Goal: Check status: Check status

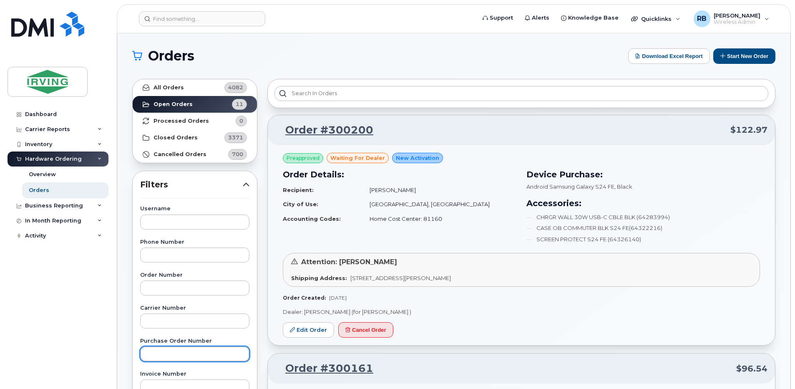
click at [158, 349] on input "text" at bounding box center [194, 353] width 109 height 15
type input "466141"
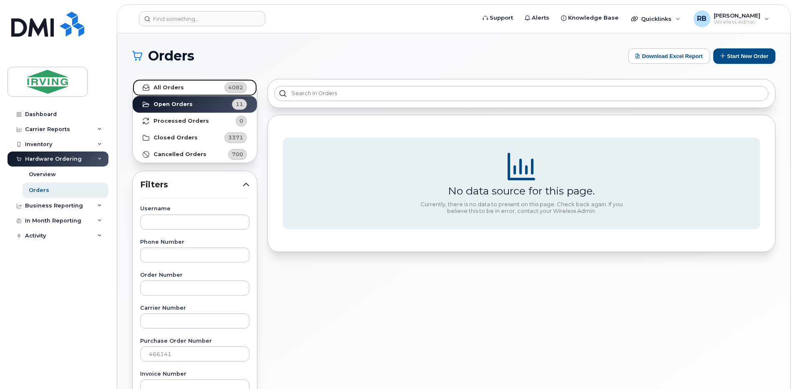
click at [173, 88] on strong "All Orders" at bounding box center [168, 87] width 30 height 7
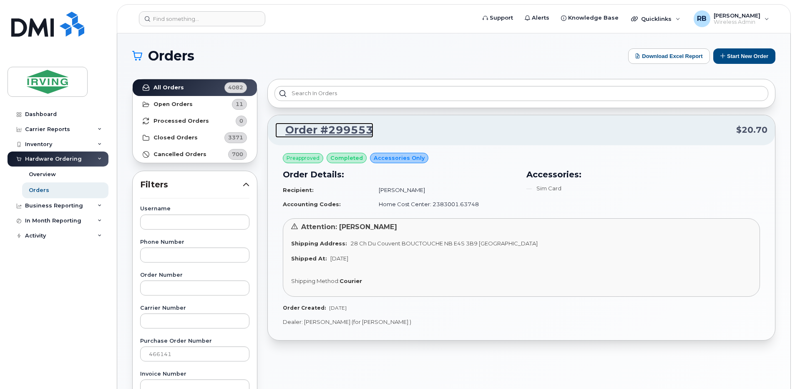
click at [309, 131] on link "Order #299553" at bounding box center [324, 130] width 98 height 15
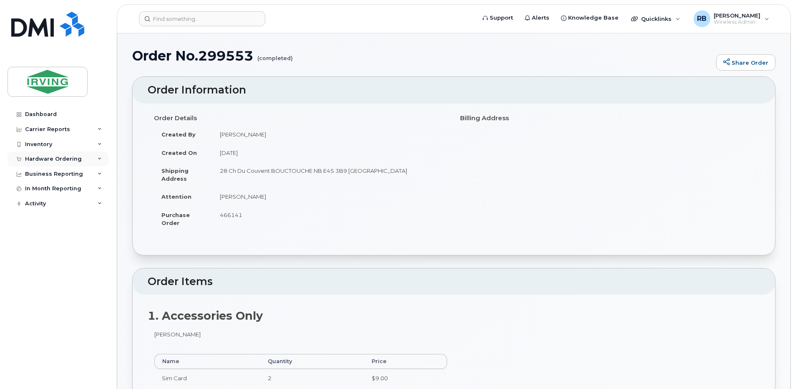
click at [41, 158] on div "Hardware Ordering" at bounding box center [53, 159] width 57 height 7
click at [32, 190] on div "Orders" at bounding box center [39, 190] width 20 height 8
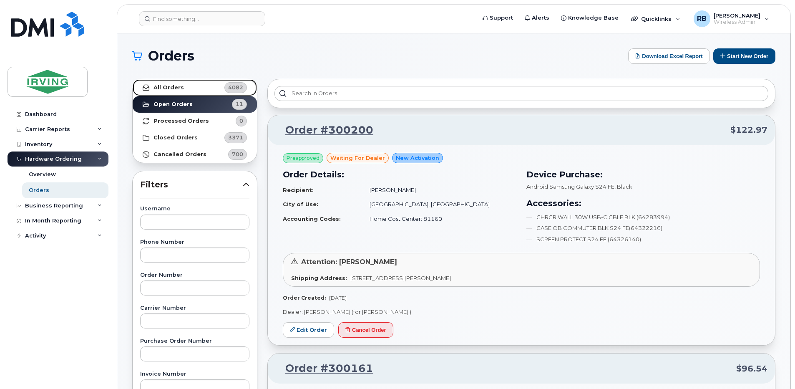
click at [165, 90] on strong "All Orders" at bounding box center [168, 87] width 30 height 7
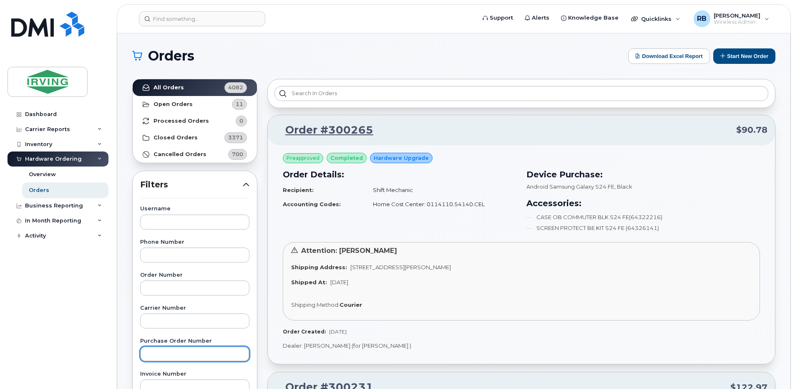
click at [161, 352] on input "text" at bounding box center [194, 353] width 109 height 15
type input "466141"
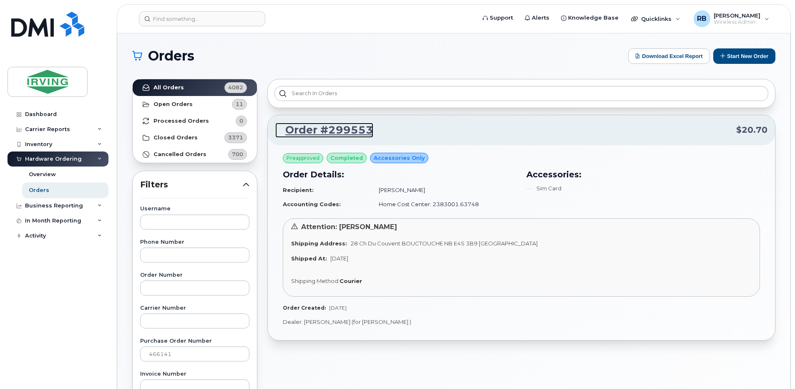
click at [324, 131] on link "Order #299553" at bounding box center [324, 130] width 98 height 15
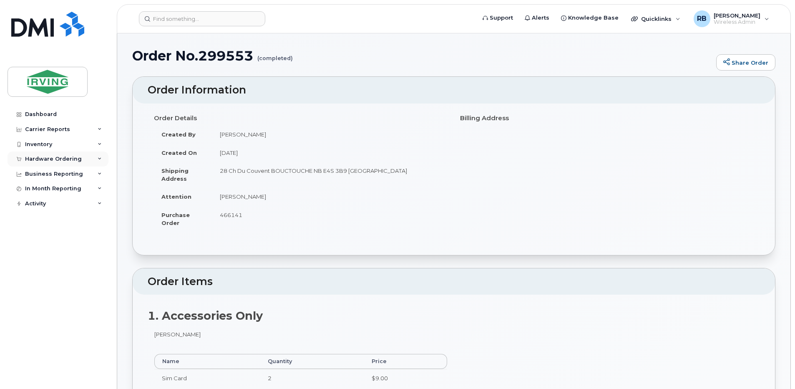
click at [53, 157] on div "Hardware Ordering" at bounding box center [53, 159] width 57 height 7
click at [36, 192] on div "Orders" at bounding box center [39, 190] width 20 height 8
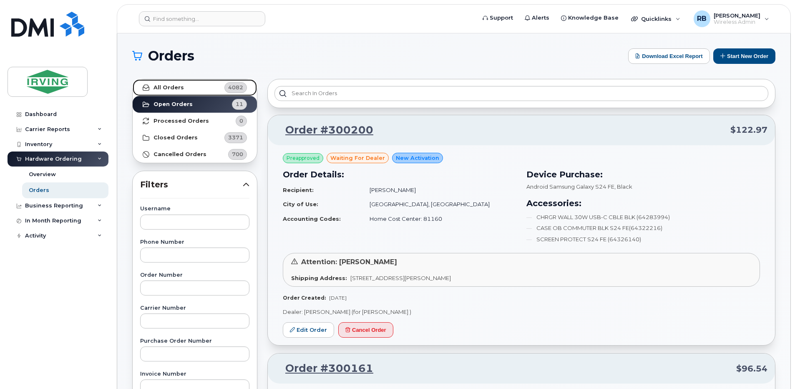
click at [172, 87] on strong "All Orders" at bounding box center [168, 87] width 30 height 7
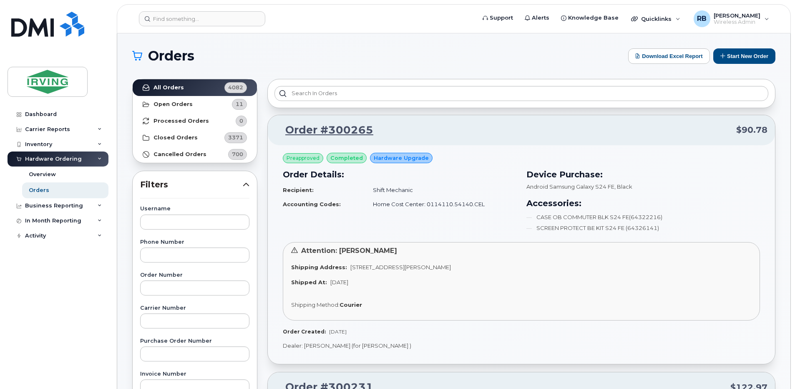
click at [160, 345] on div "Purchase Order Number" at bounding box center [194, 349] width 109 height 23
click at [160, 347] on input "text" at bounding box center [194, 353] width 109 height 15
click at [160, 352] on input "text" at bounding box center [194, 353] width 109 height 15
click at [167, 354] on input "text" at bounding box center [194, 353] width 109 height 15
type input "913326"
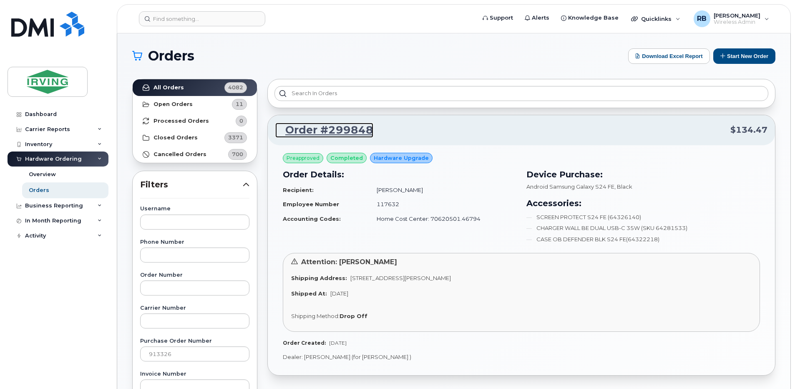
click at [320, 132] on link "Order #299848" at bounding box center [324, 130] width 98 height 15
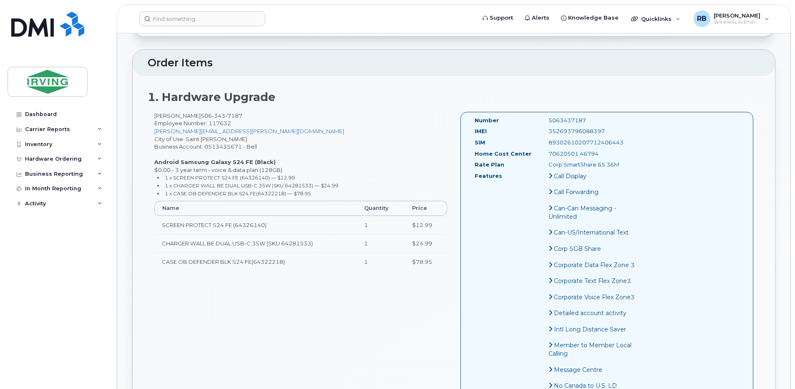
scroll to position [222, 0]
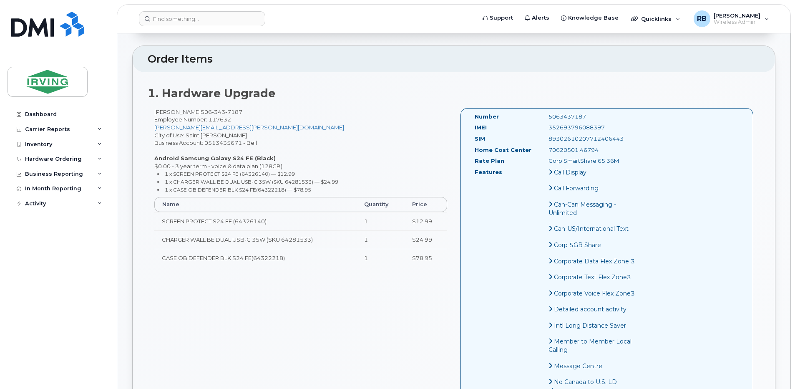
drag, startPoint x: 192, startPoint y: 112, endPoint x: 155, endPoint y: 114, distance: 37.6
click at [155, 114] on div "Scott Winters 506 343 7187 Employee Number: 117632 winters.scott@jdirving.com C…" at bounding box center [301, 191] width 306 height 166
copy div "Scott Winters"
drag, startPoint x: 364, startPoint y: 145, endPoint x: 359, endPoint y: 145, distance: 5.0
click at [364, 145] on div "Scott Winters 506 343 7187 Employee Number: 117632 winters.scott@jdirving.com C…" at bounding box center [301, 191] width 306 height 166
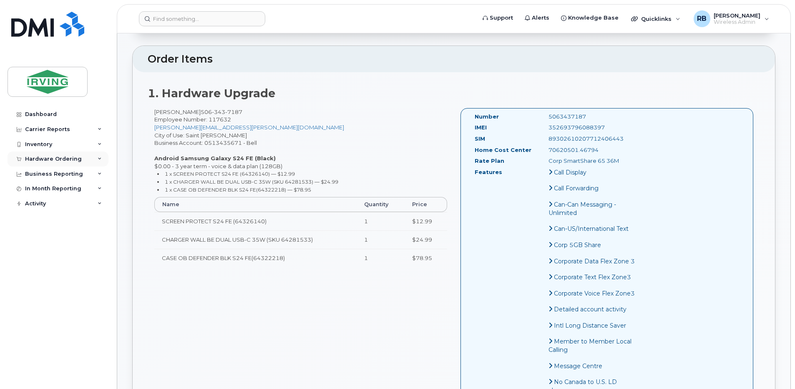
click at [68, 159] on div "Hardware Ordering" at bounding box center [53, 159] width 57 height 7
click at [45, 189] on div "Orders" at bounding box center [39, 190] width 20 height 8
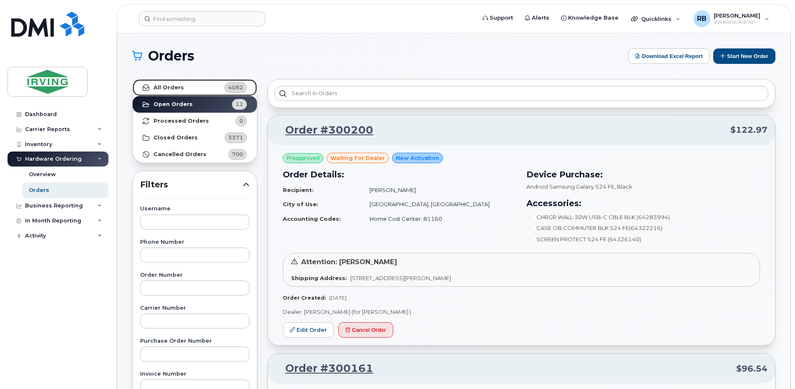
click at [193, 86] on link "All Orders 4082" at bounding box center [195, 87] width 124 height 17
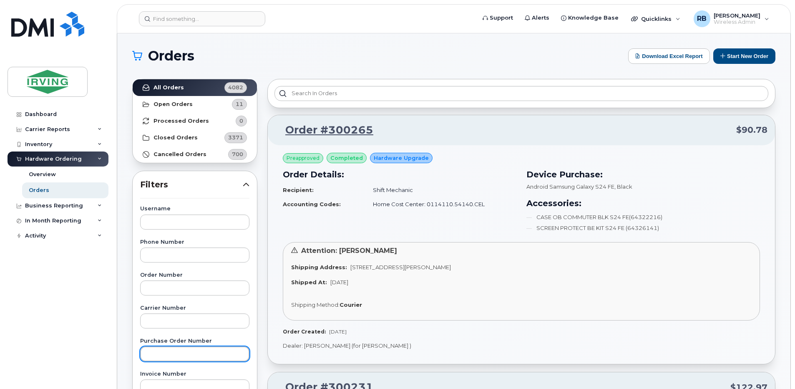
click at [162, 349] on input "text" at bounding box center [194, 353] width 109 height 15
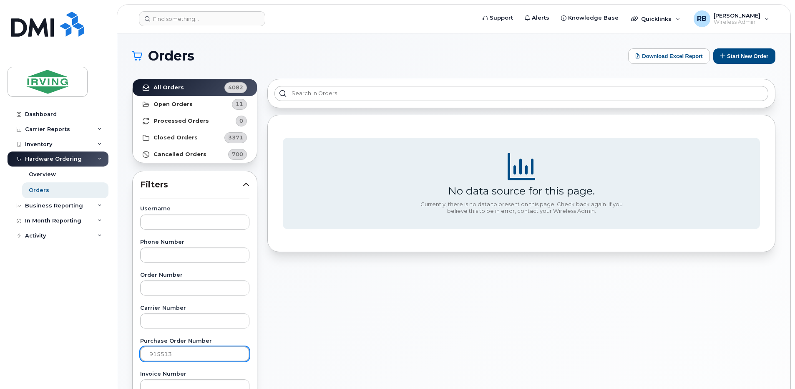
click at [161, 352] on input "915513" at bounding box center [194, 353] width 109 height 15
type input "913513"
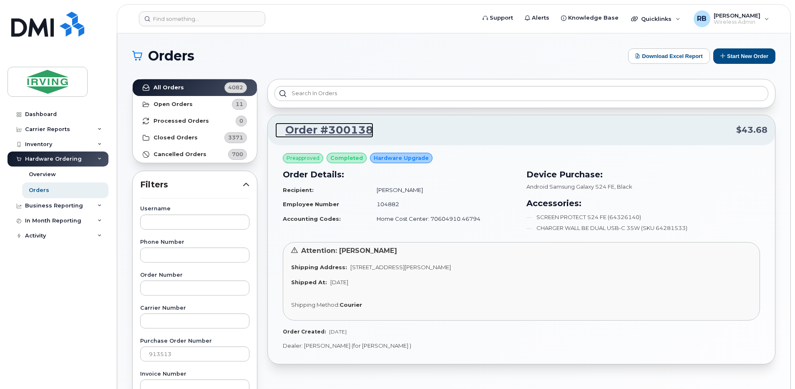
click at [304, 129] on link "Order #300138" at bounding box center [324, 130] width 98 height 15
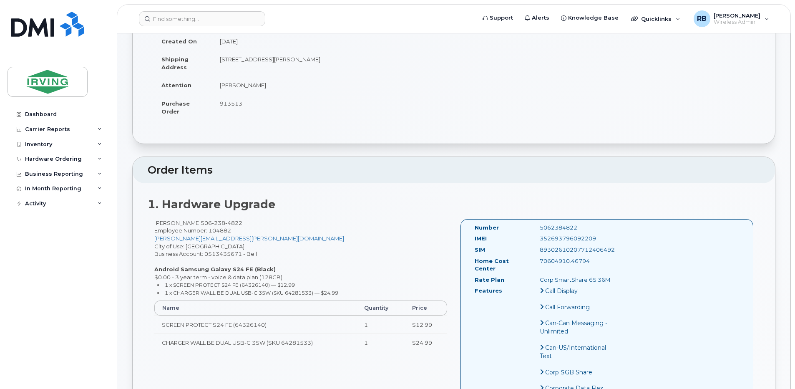
scroll to position [55, 0]
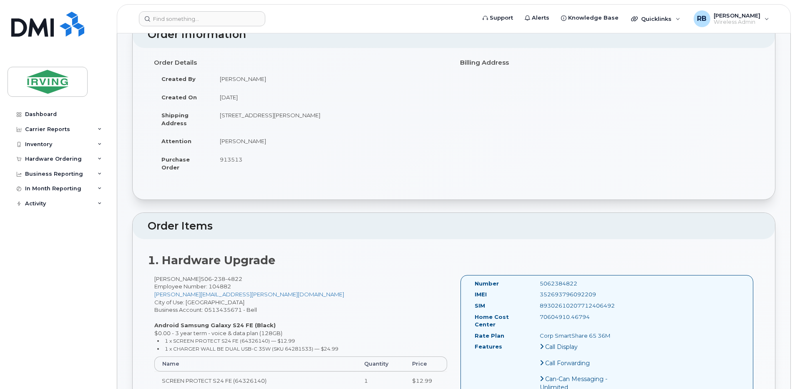
click at [194, 282] on div "Barry McAllister 506 238 4822 Employee Number: 104882 mcallister.barry@jdirving…" at bounding box center [301, 345] width 306 height 140
drag, startPoint x: 196, startPoint y: 278, endPoint x: 154, endPoint y: 278, distance: 41.7
click at [154, 278] on div "Barry McAllister 506 238 4822 Employee Number: 104882 mcallister.barry@jdirving…" at bounding box center [301, 345] width 306 height 140
copy div "Barry McAllister"
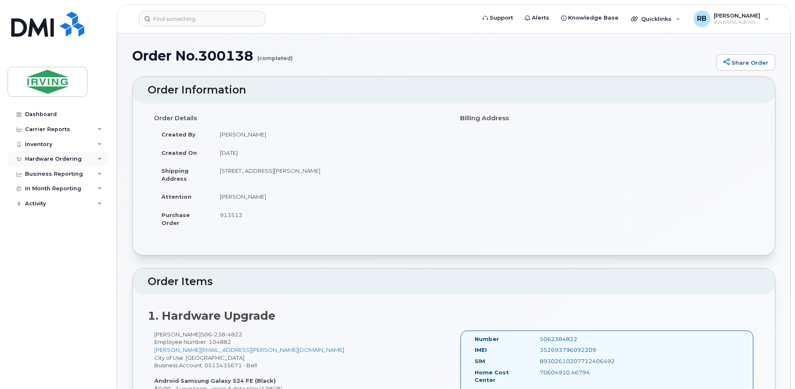
click at [74, 160] on div "Hardware Ordering" at bounding box center [53, 159] width 57 height 7
click at [40, 189] on div "Orders" at bounding box center [39, 190] width 20 height 8
